Goal: Information Seeking & Learning: Learn about a topic

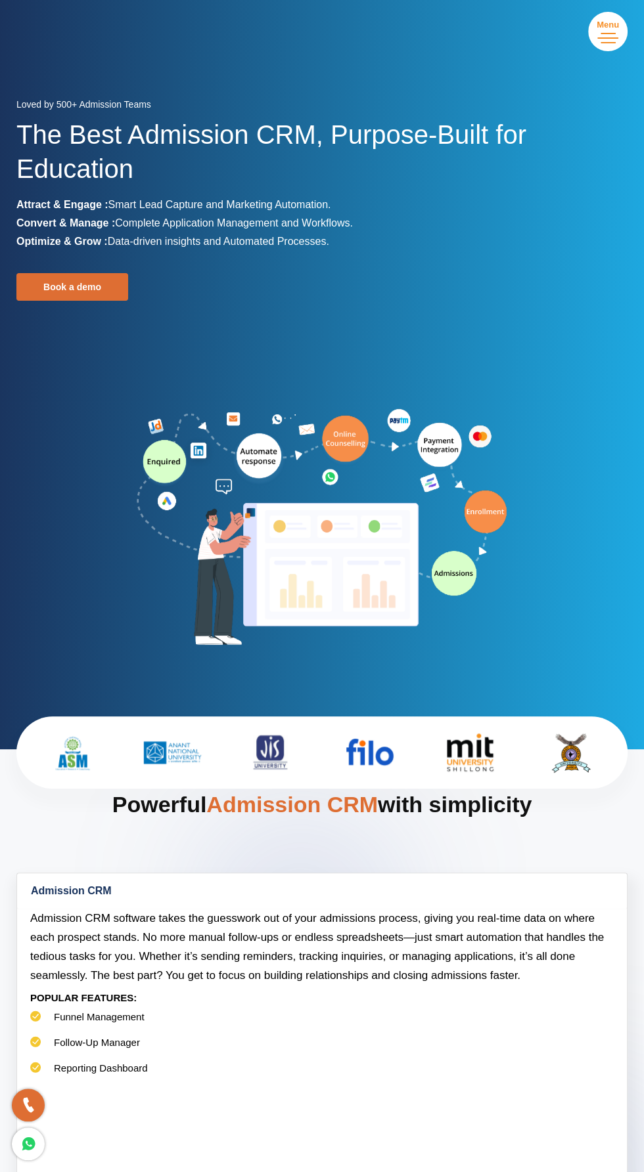
click at [611, 33] on span "Toggle navigation" at bounding box center [607, 33] width 15 height 1
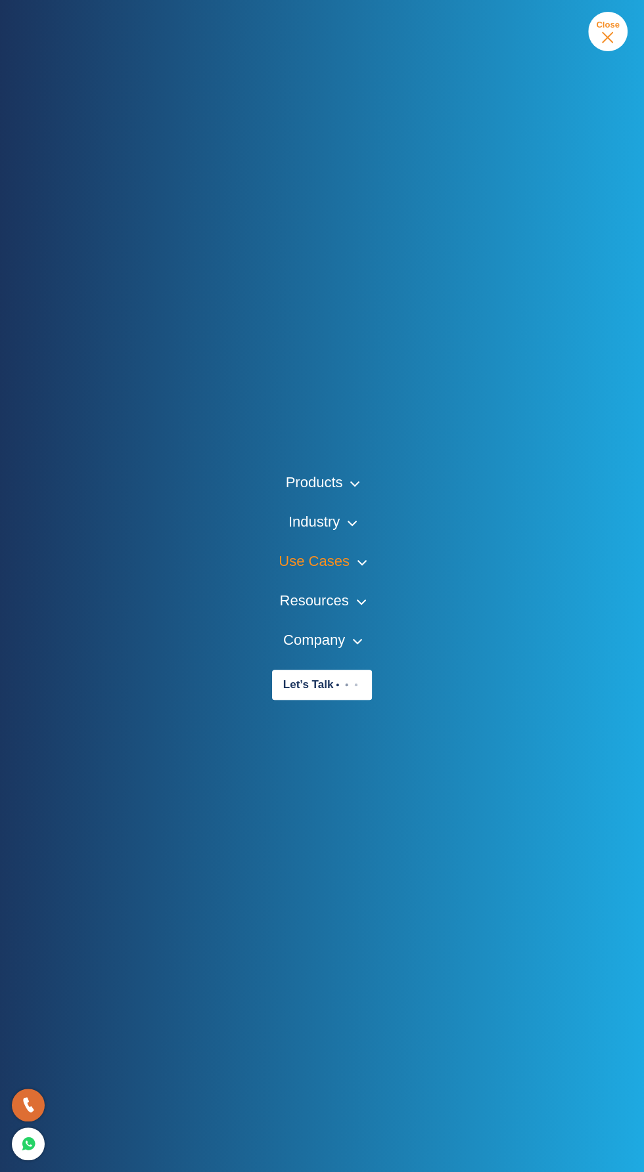
click at [361, 563] on link "Use Cases" at bounding box center [321, 562] width 87 height 20
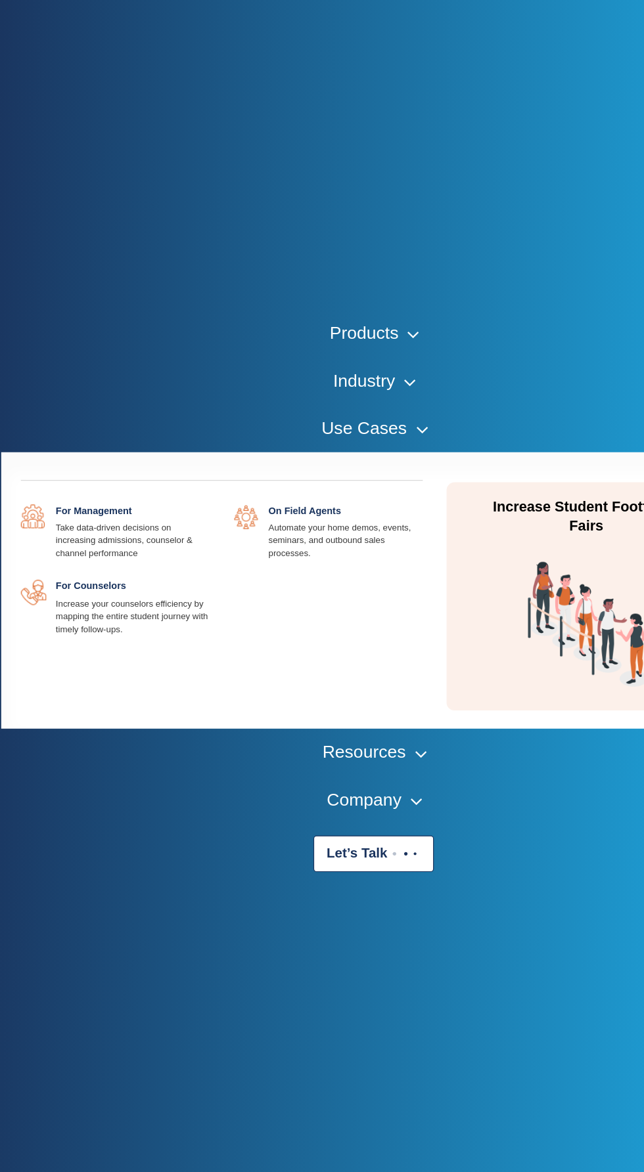
click at [361, 449] on link "Use Cases" at bounding box center [321, 447] width 87 height 20
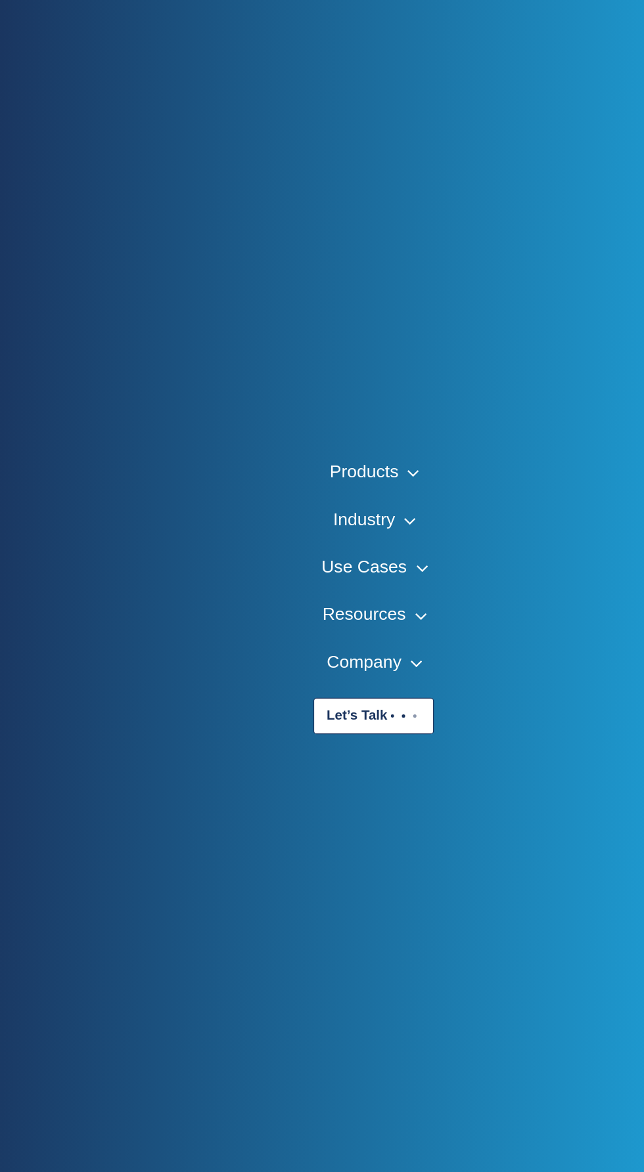
click at [361, 563] on link "Use Cases" at bounding box center [321, 562] width 87 height 20
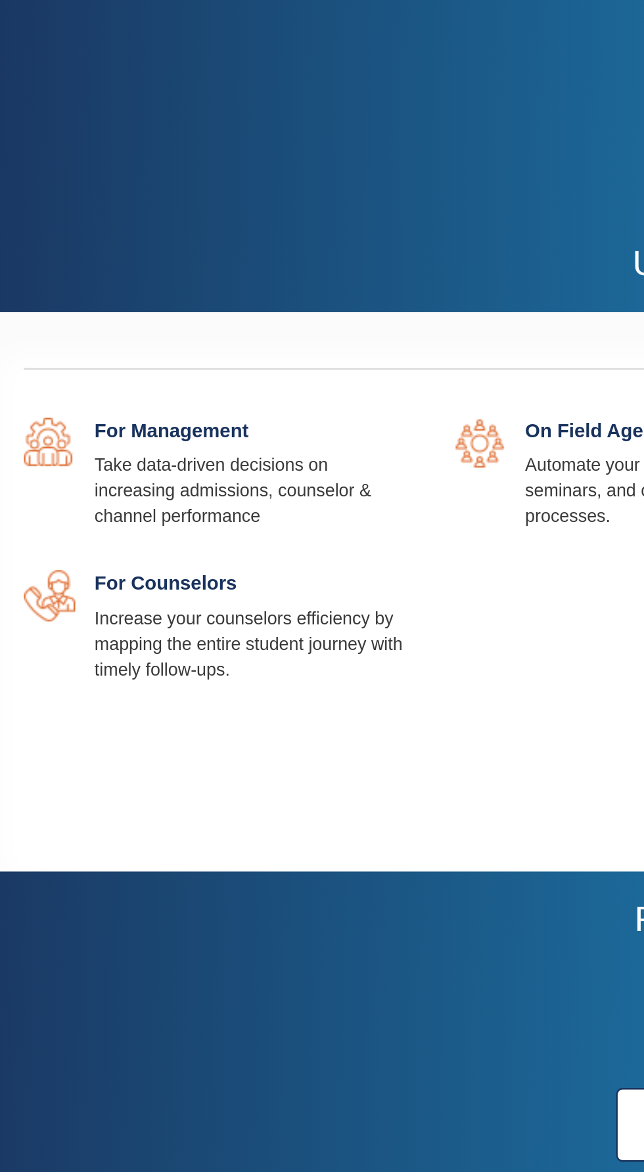
click at [186, 510] on link at bounding box center [186, 510] width 0 height 0
